Goal: Task Accomplishment & Management: Use online tool/utility

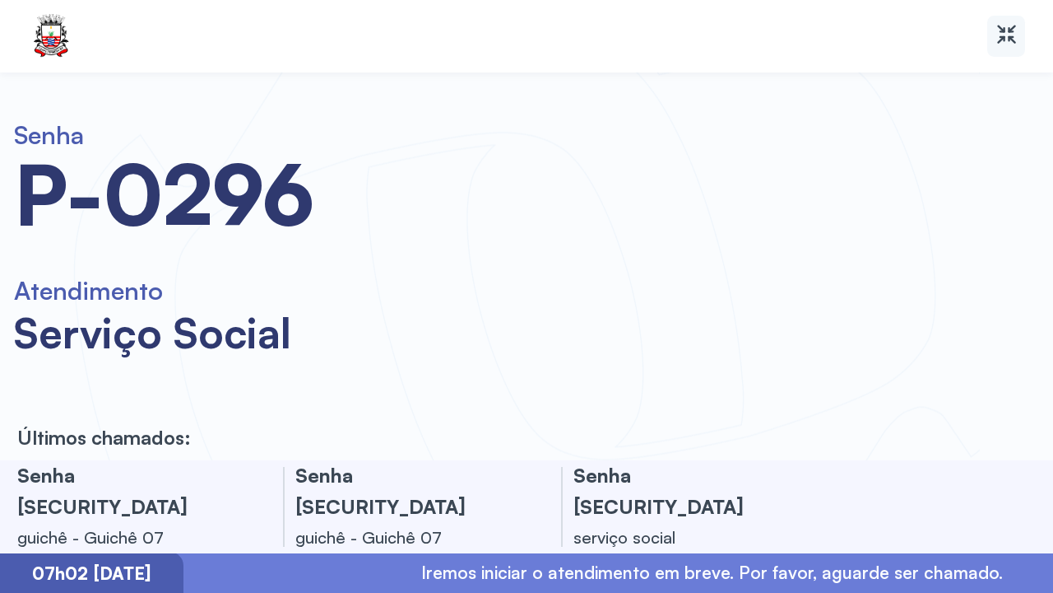
click at [1006, 40] on icon at bounding box center [1007, 34] width 24 height 24
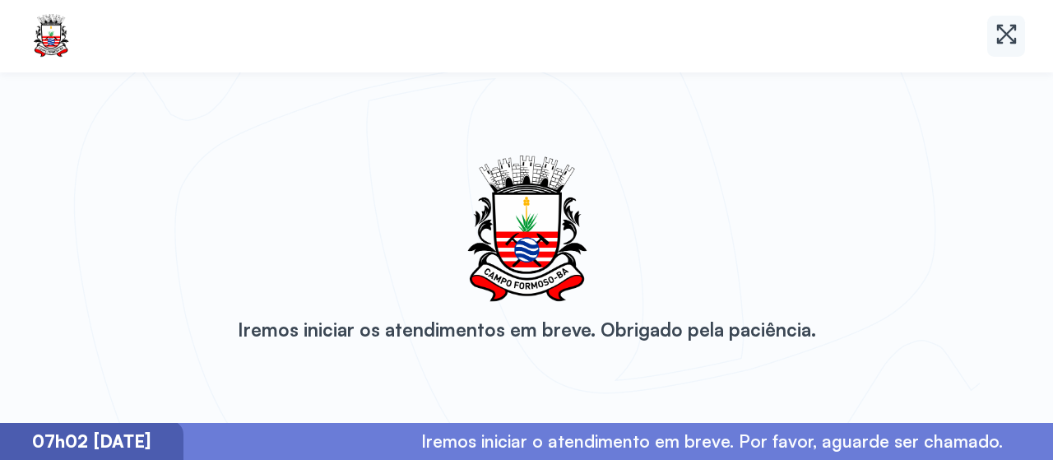
click at [1005, 40] on icon at bounding box center [1007, 34] width 24 height 24
